Goal: Information Seeking & Learning: Learn about a topic

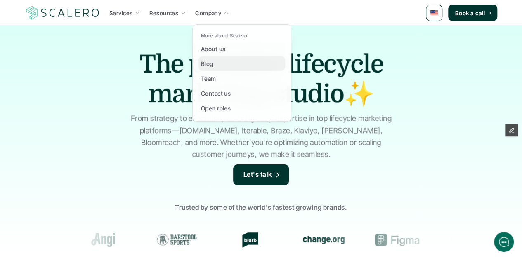
click at [223, 64] on link "Blog" at bounding box center [241, 63] width 87 height 15
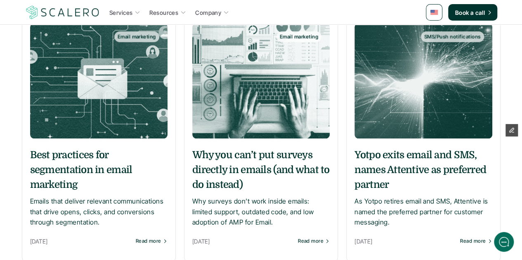
scroll to position [413, 0]
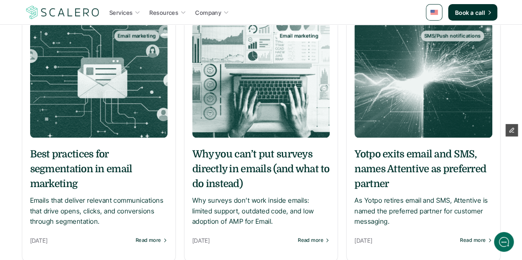
click at [382, 161] on h5 "Yotpo exits email and SMS, names Attentive as preferred partner" at bounding box center [422, 169] width 137 height 45
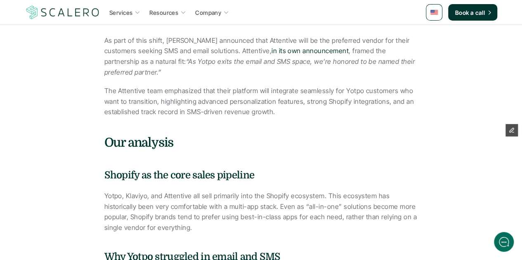
scroll to position [495, 0]
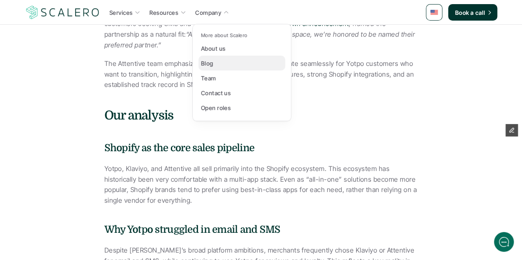
click at [217, 63] on div "Blog" at bounding box center [209, 63] width 17 height 10
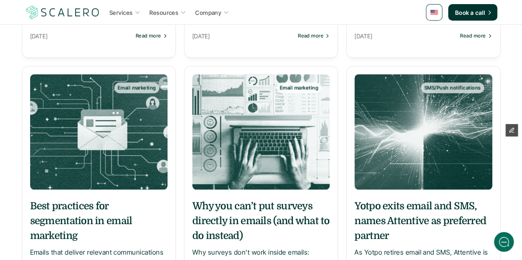
scroll to position [371, 0]
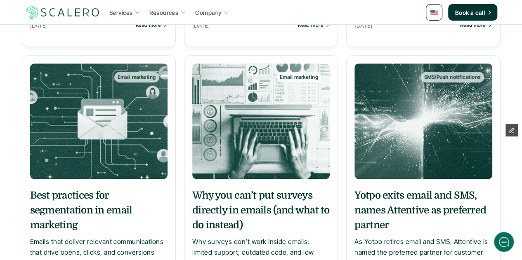
click at [253, 204] on h5 "Why you can’t put surveys directly in emails (and what to do instead)" at bounding box center [260, 210] width 137 height 45
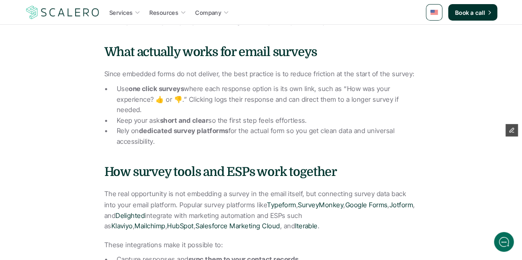
scroll to position [660, 0]
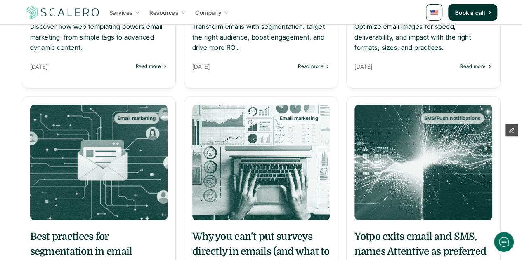
scroll to position [371, 0]
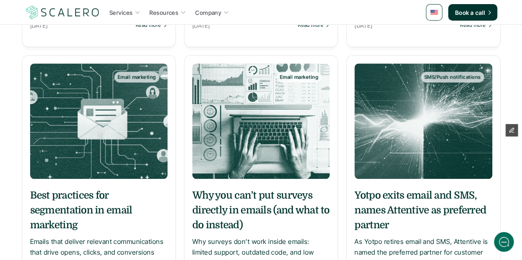
click at [69, 202] on h5 "Best practices for segmentation in email marketing" at bounding box center [98, 210] width 137 height 45
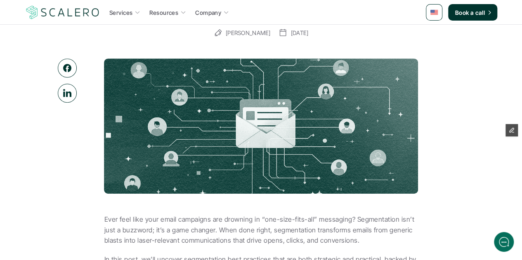
scroll to position [41, 0]
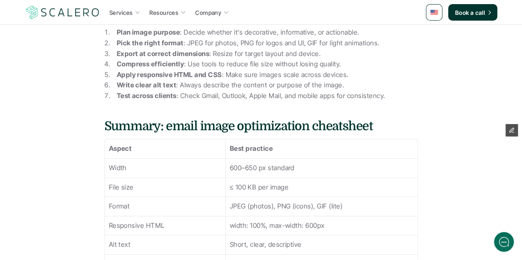
scroll to position [1568, 0]
